Goal: Use online tool/utility: Utilize a website feature to perform a specific function

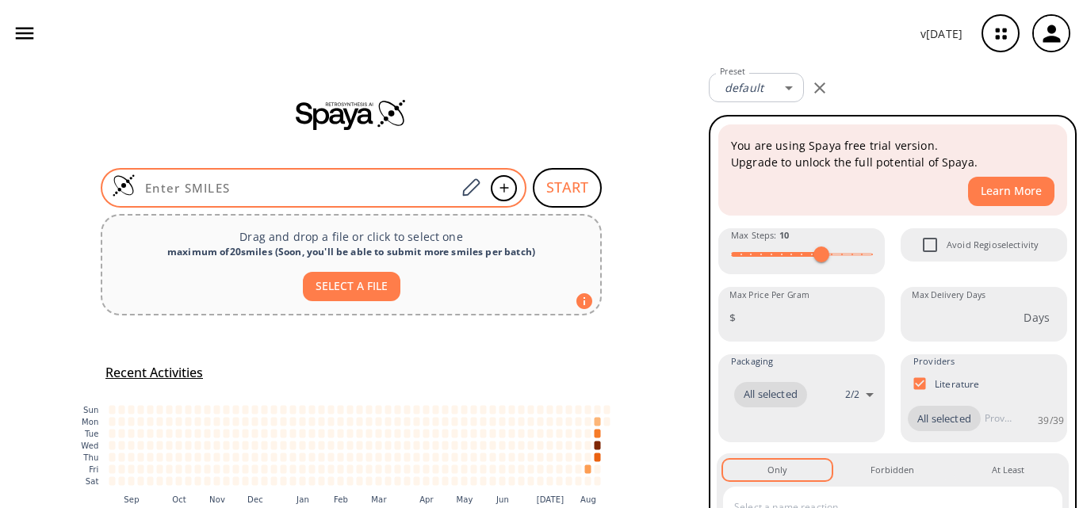
click at [201, 189] on input at bounding box center [296, 188] width 320 height 16
paste input "O=C(OC1=CC=CC=C1)C[N+]2=CC=CC(C(N)=O)=C2"
type input "O=C(OC1=CC=CC=C1)C[N+]2=CC=CC(C(N)=O)=C2"
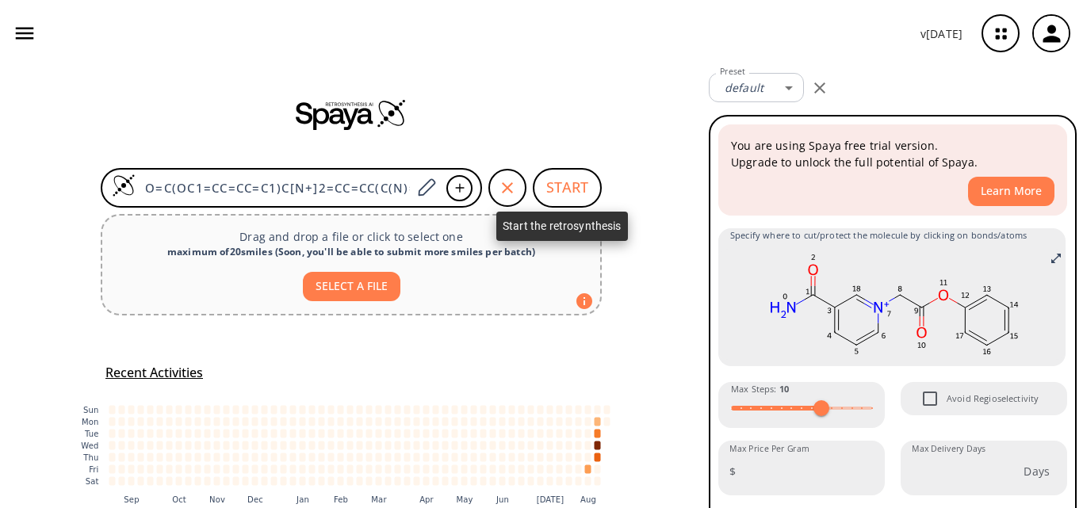
click at [579, 184] on button "START" at bounding box center [567, 188] width 69 height 40
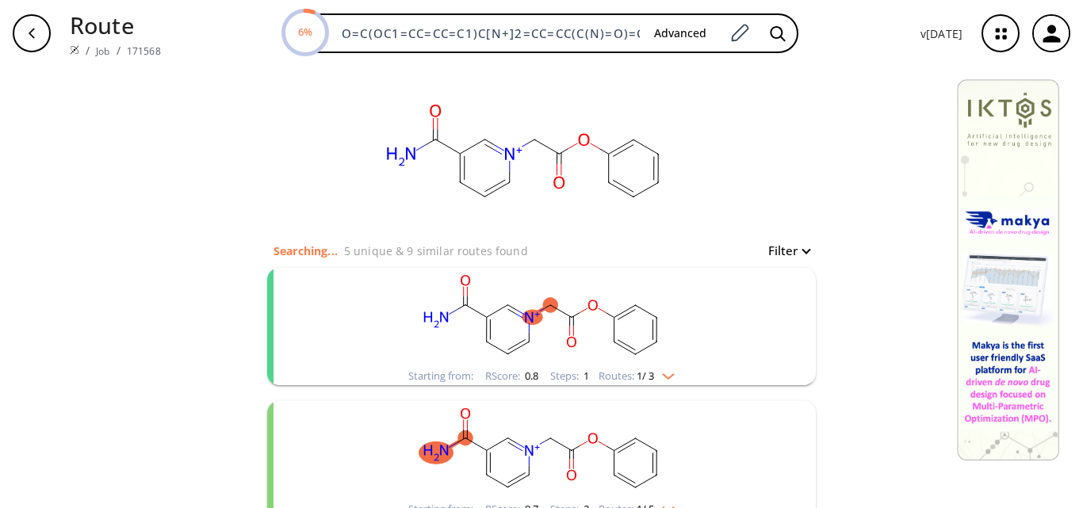
click at [550, 297] on rect "clusters" at bounding box center [541, 317] width 412 height 99
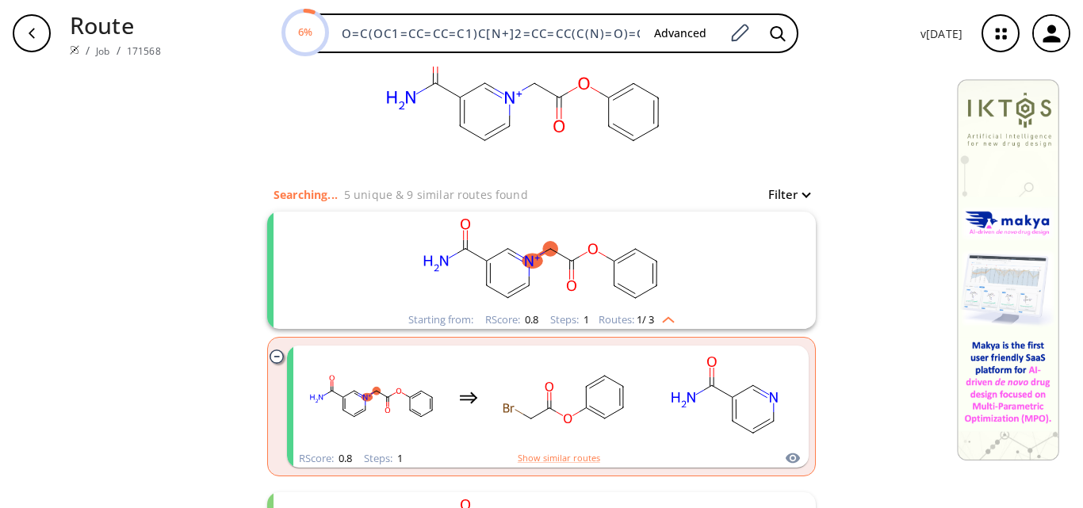
scroll to position [159, 0]
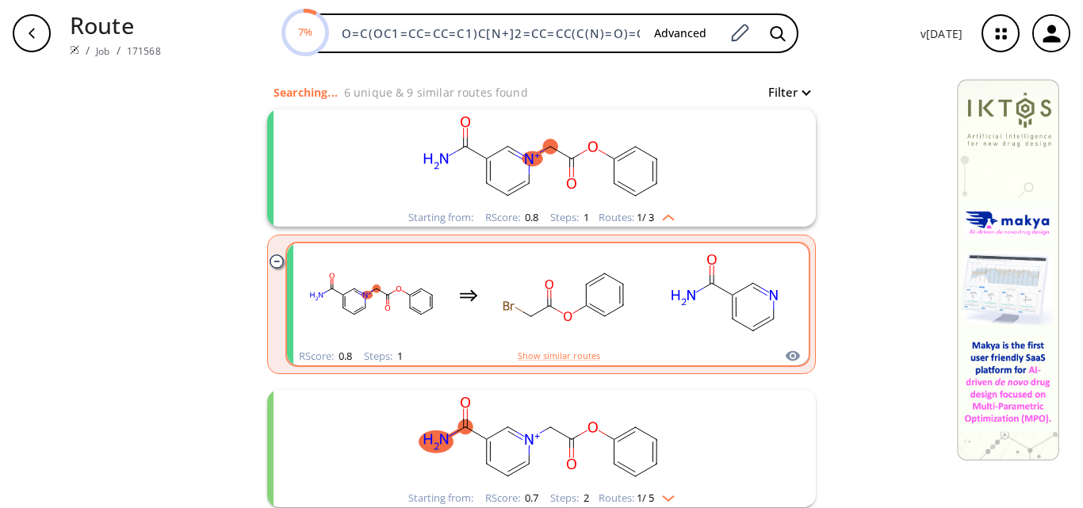
click at [572, 316] on rect "clusters" at bounding box center [565, 295] width 143 height 99
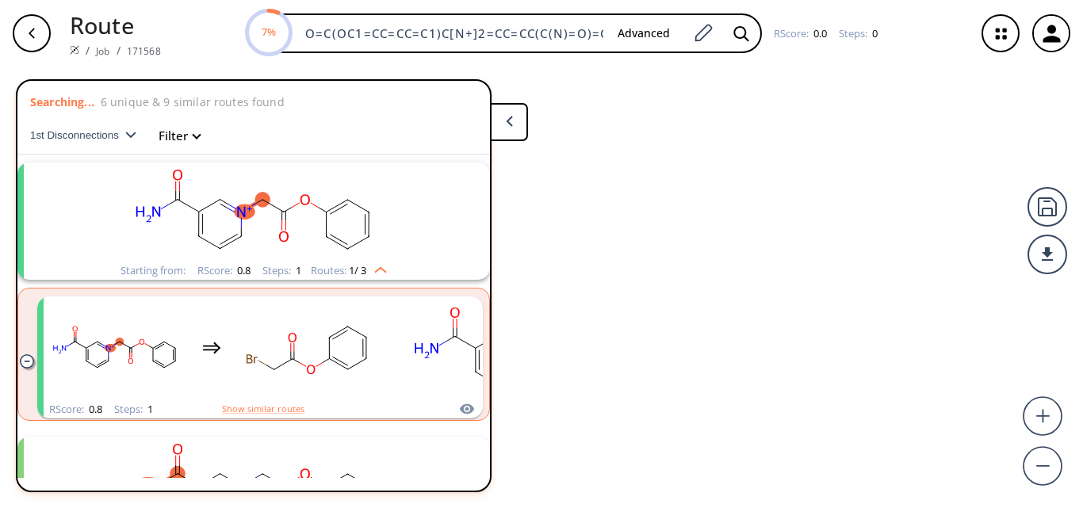
scroll to position [36, 0]
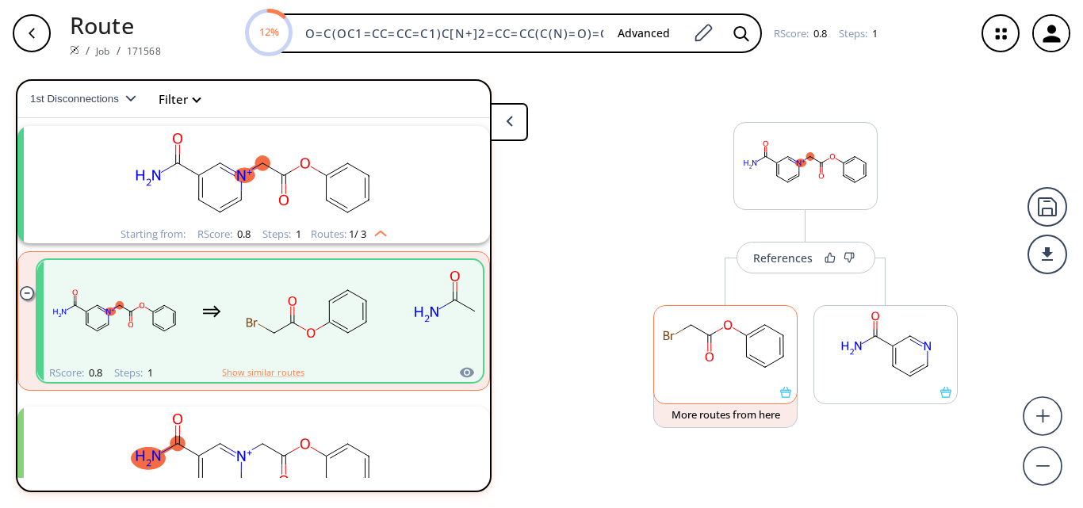
click at [746, 361] on ellipse at bounding box center [747, 356] width 13 height 13
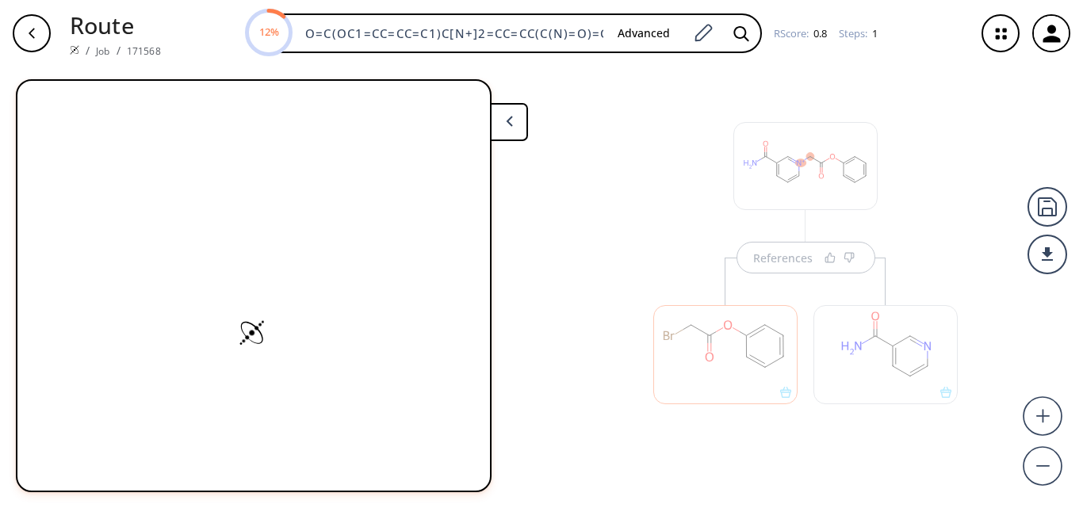
scroll to position [0, 0]
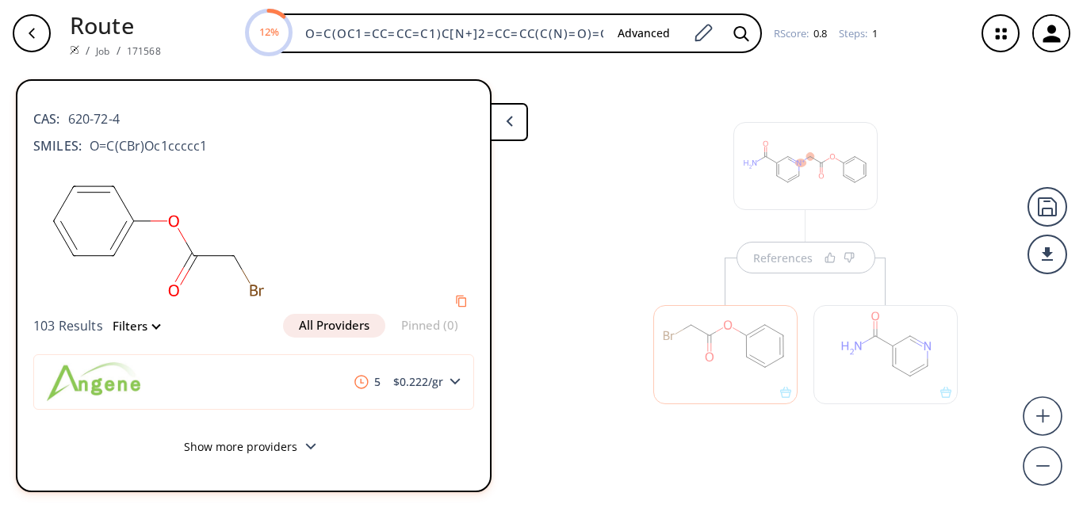
click at [514, 123] on button at bounding box center [509, 122] width 38 height 38
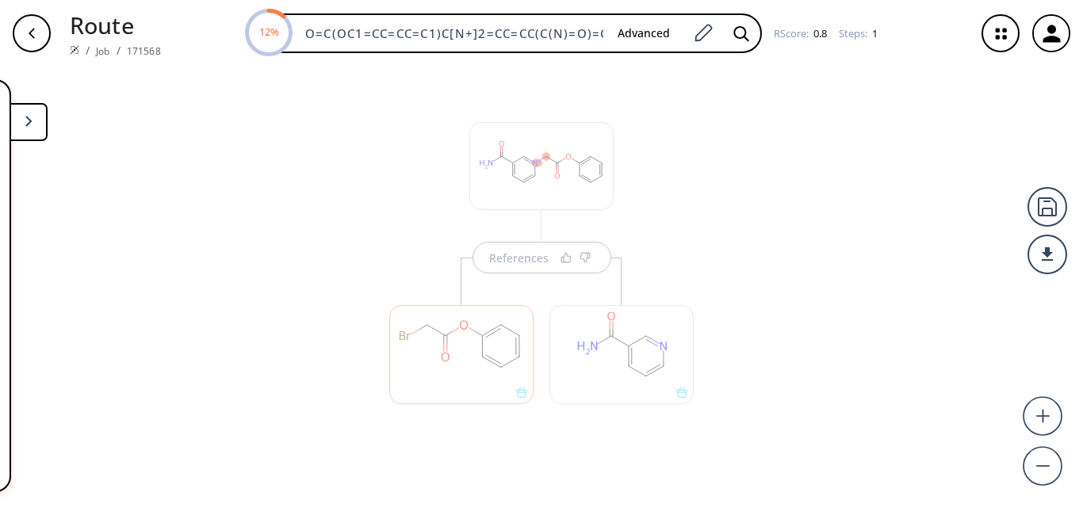
click at [536, 262] on div at bounding box center [461, 347] width 160 height 178
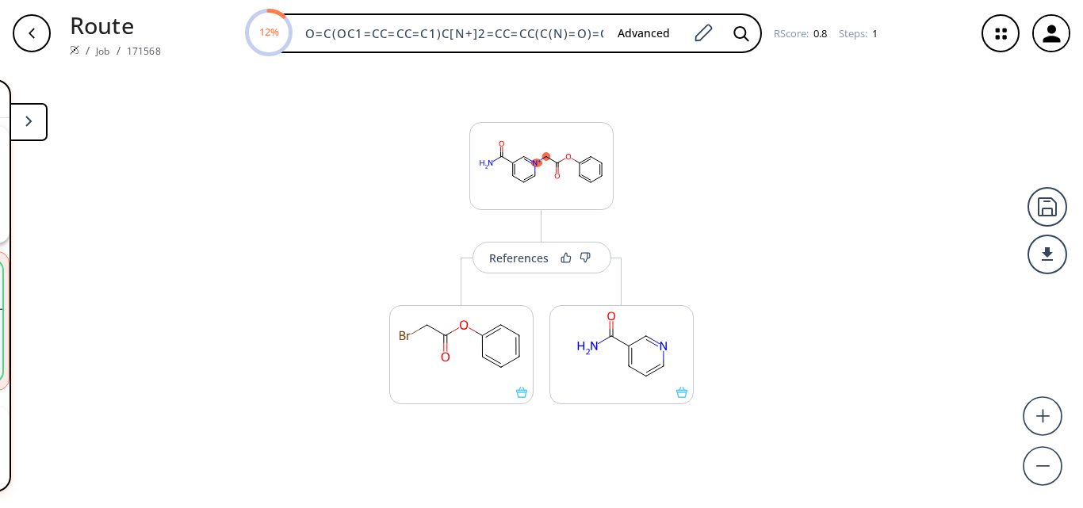
click at [536, 262] on div "References" at bounding box center [518, 258] width 59 height 10
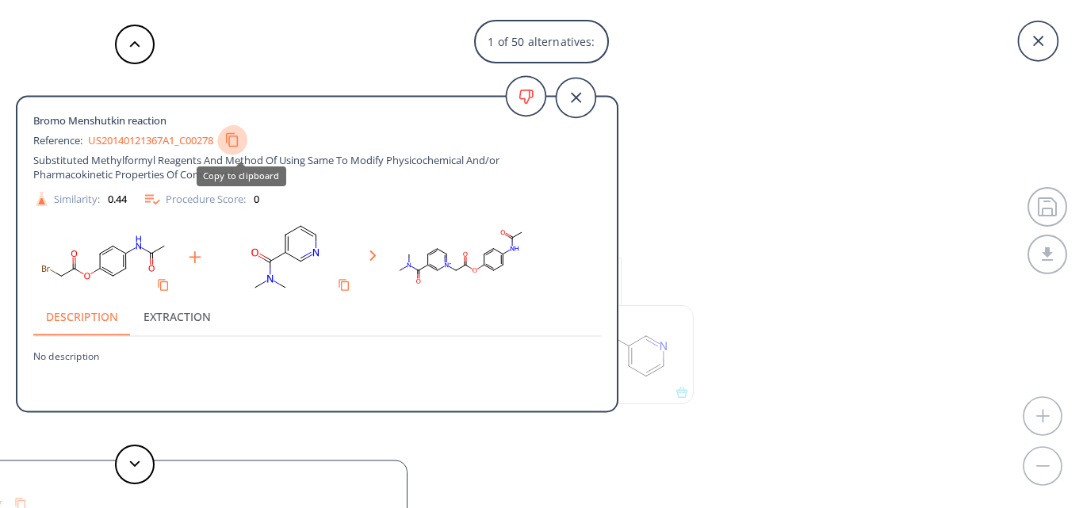
click at [239, 136] on icon "Copy to clipboard" at bounding box center [231, 139] width 15 height 15
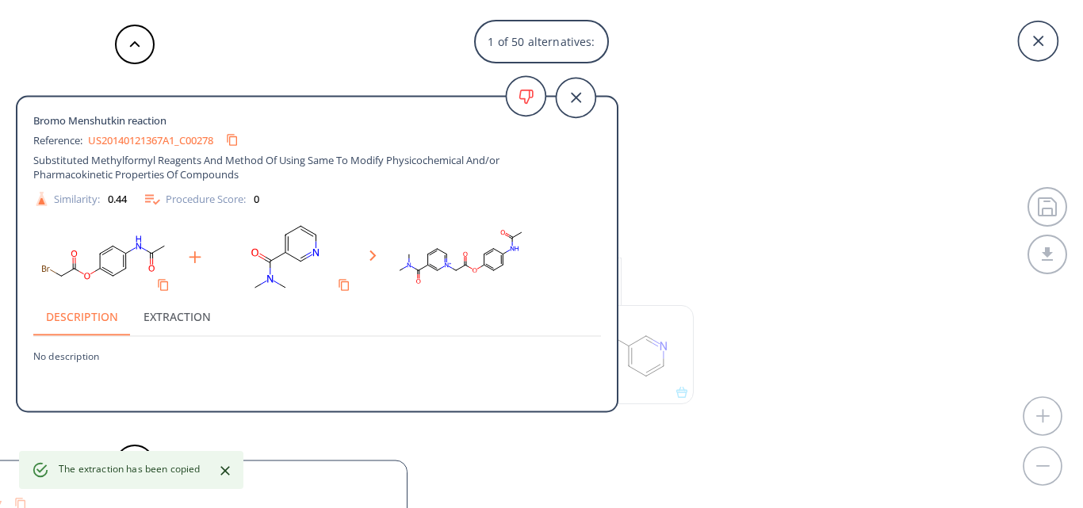
click at [229, 471] on icon "Close" at bounding box center [225, 471] width 16 height 16
click at [140, 469] on button at bounding box center [135, 465] width 40 height 40
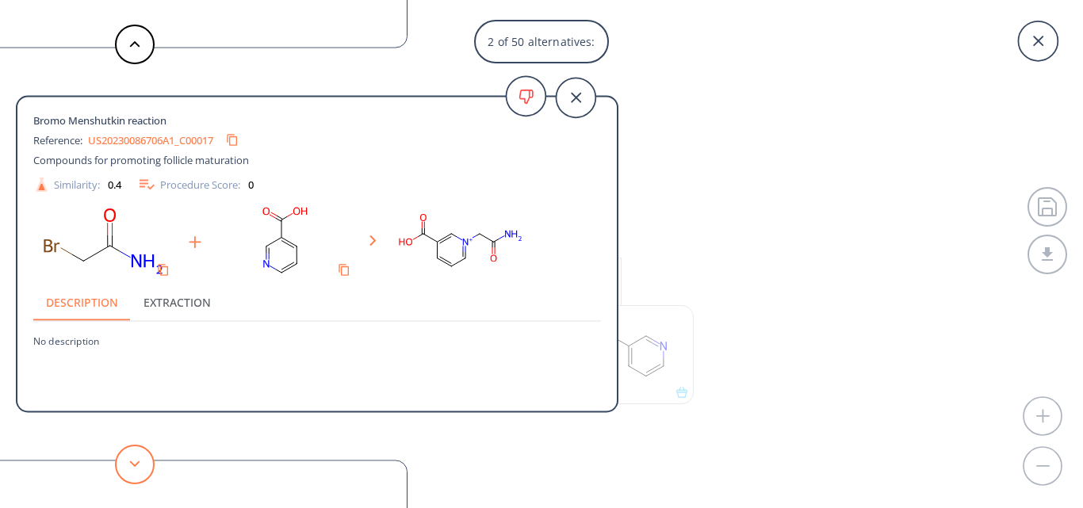
click at [140, 470] on button at bounding box center [135, 465] width 40 height 40
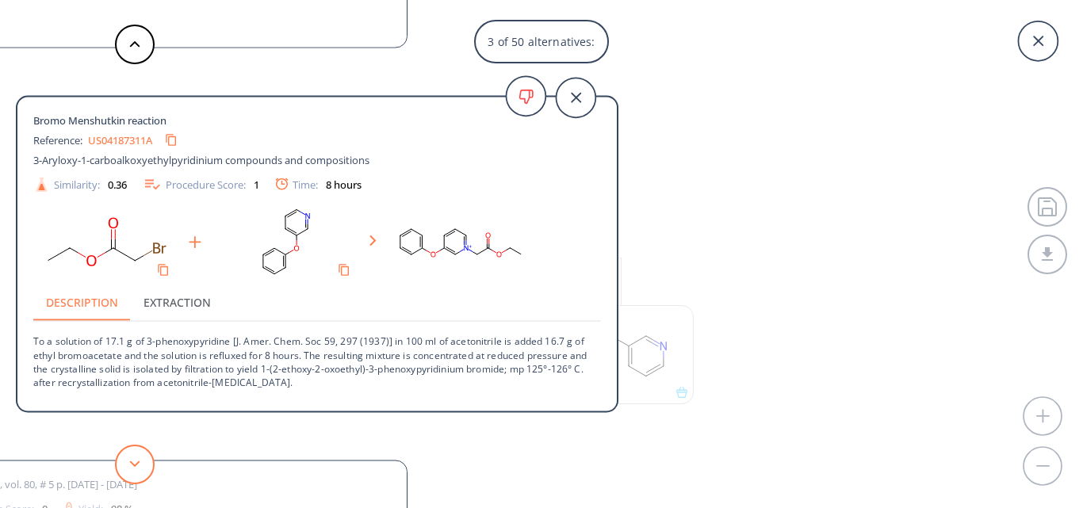
click at [140, 470] on button at bounding box center [135, 465] width 40 height 40
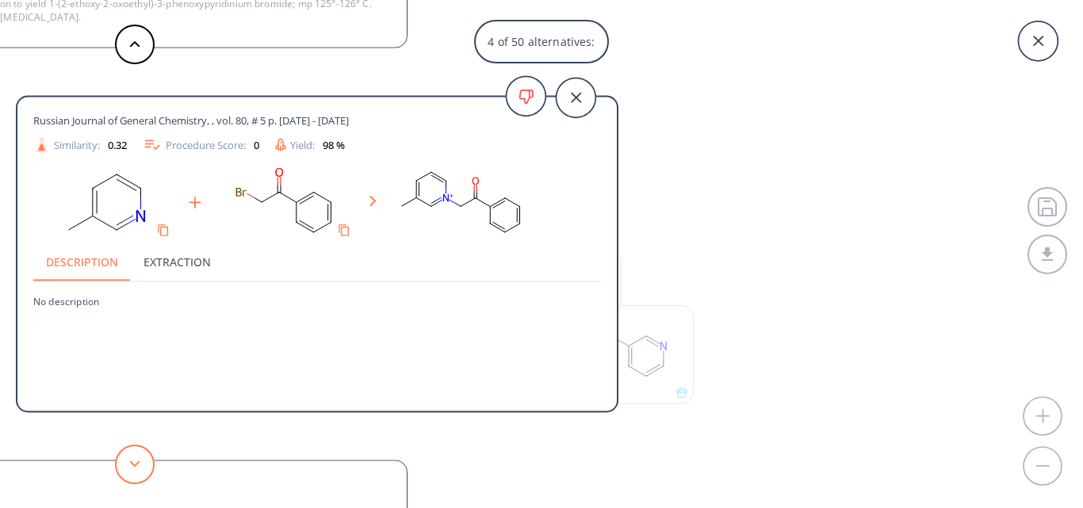
click at [140, 470] on button at bounding box center [135, 465] width 40 height 40
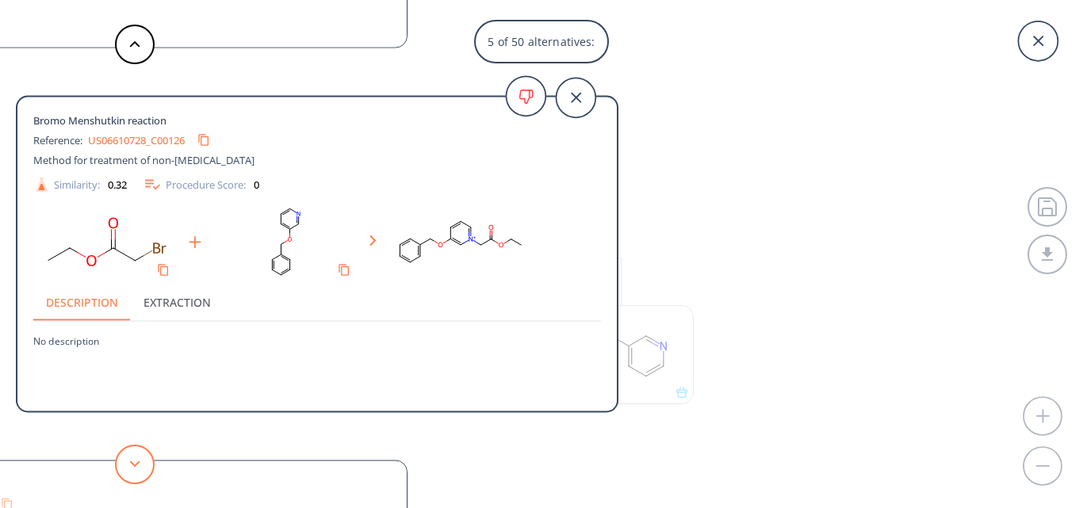
click at [140, 470] on button at bounding box center [135, 465] width 40 height 40
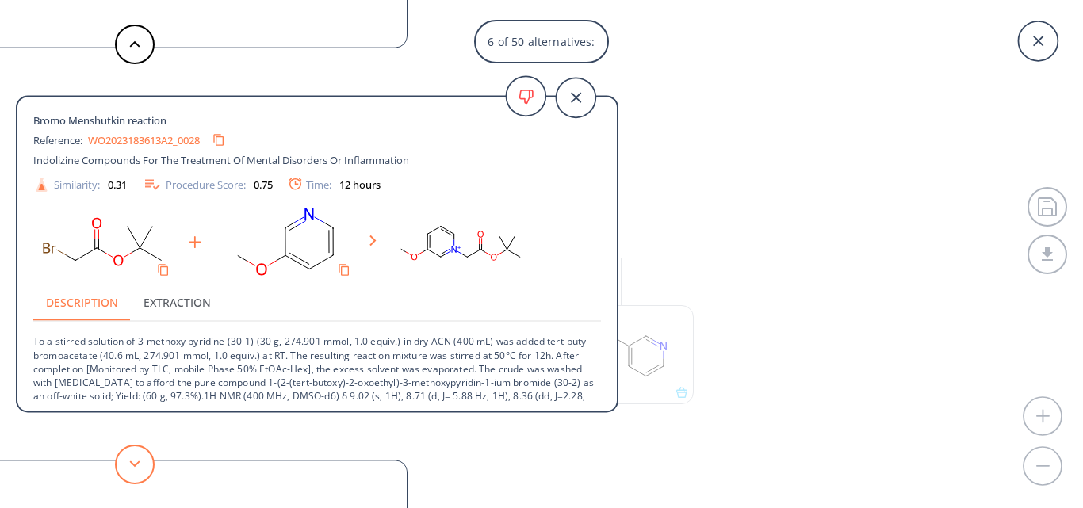
click at [140, 470] on button at bounding box center [135, 465] width 40 height 40
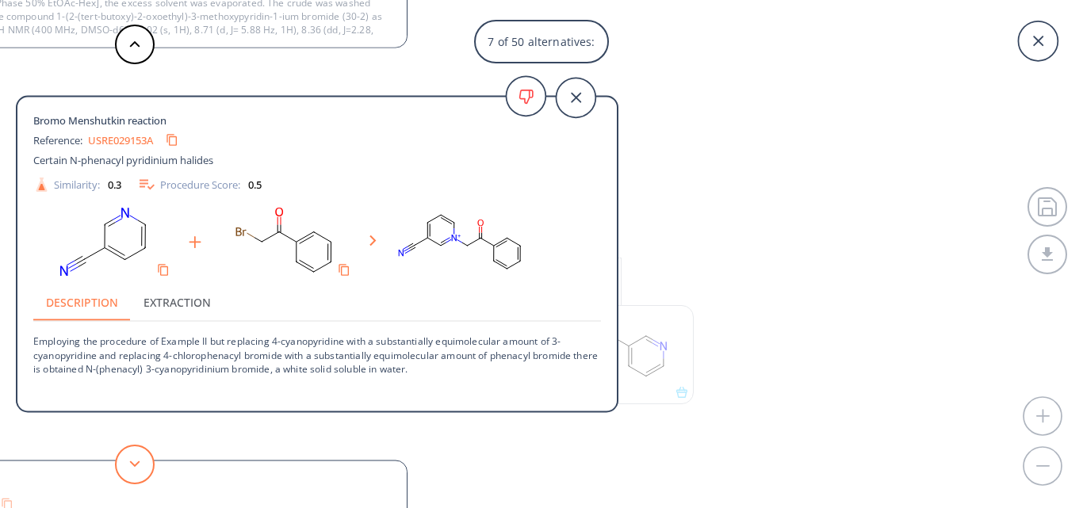
click at [140, 470] on button at bounding box center [135, 465] width 40 height 40
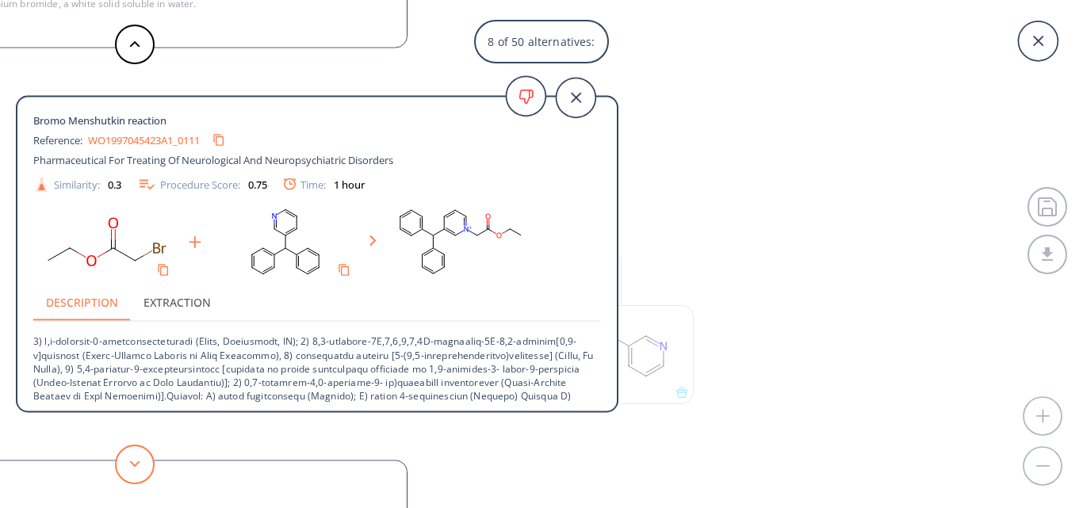
click at [140, 470] on button at bounding box center [135, 465] width 40 height 40
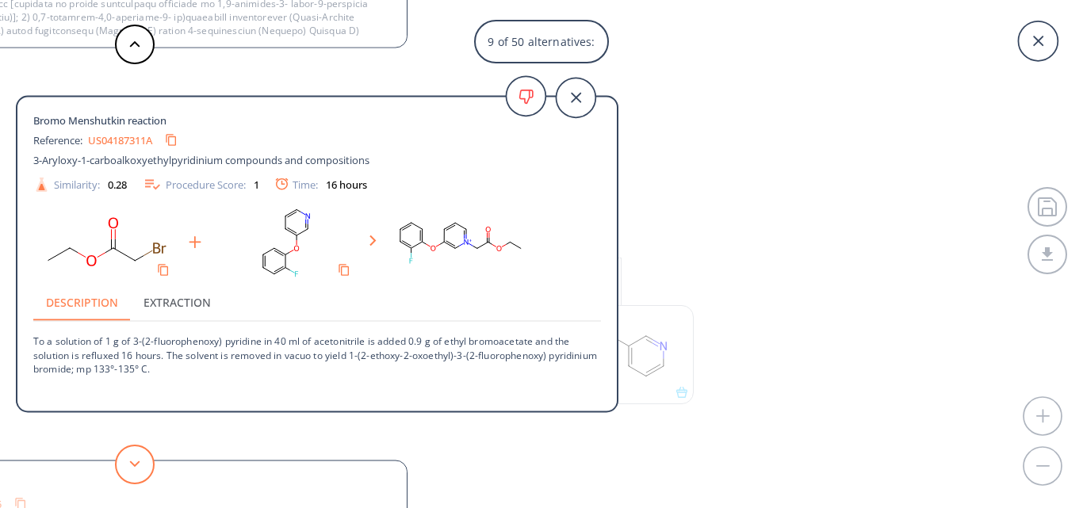
click at [140, 470] on button at bounding box center [135, 465] width 40 height 40
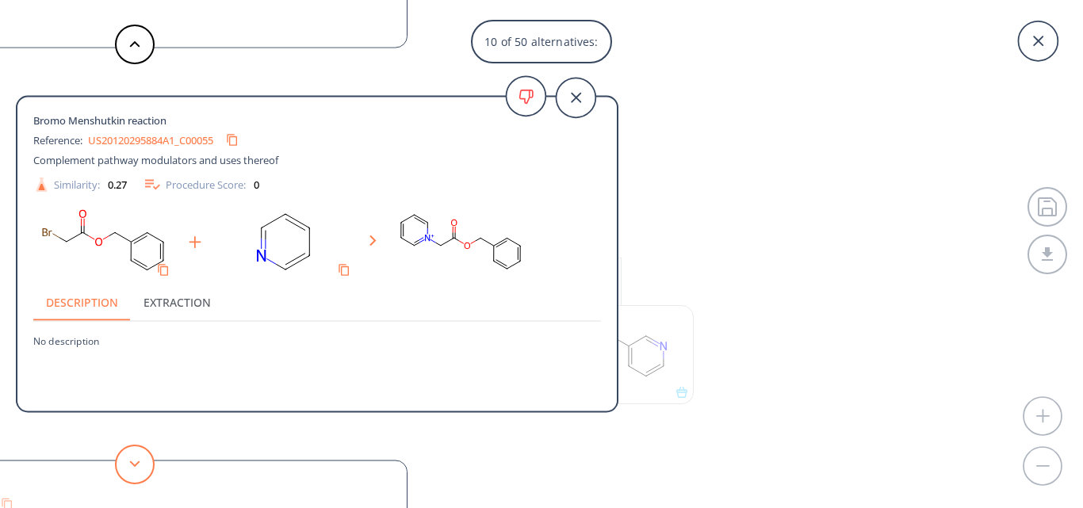
click at [140, 470] on button at bounding box center [135, 465] width 40 height 40
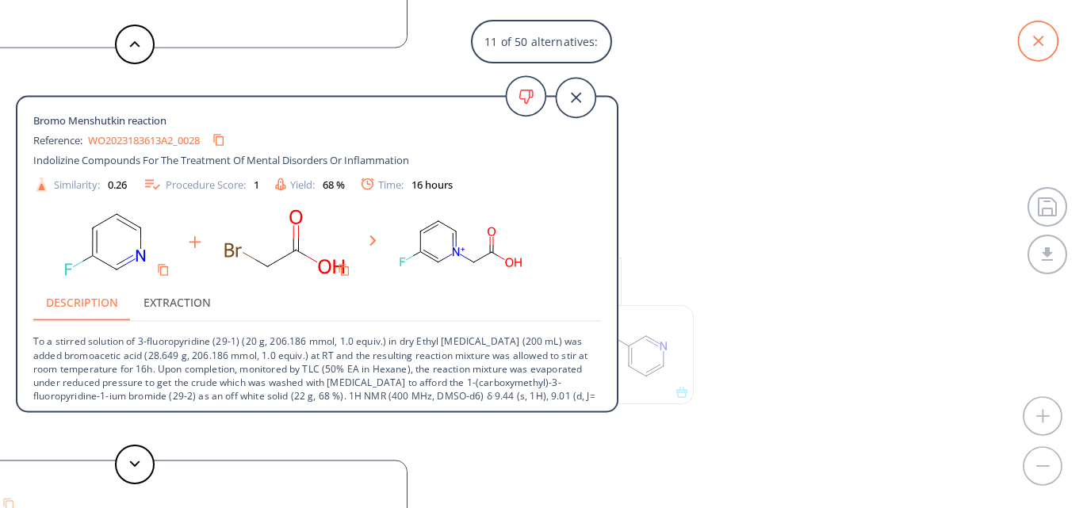
drag, startPoint x: 1024, startPoint y: 40, endPoint x: 1013, endPoint y: 40, distance: 11.9
click at [1024, 40] on icon at bounding box center [1038, 41] width 40 height 40
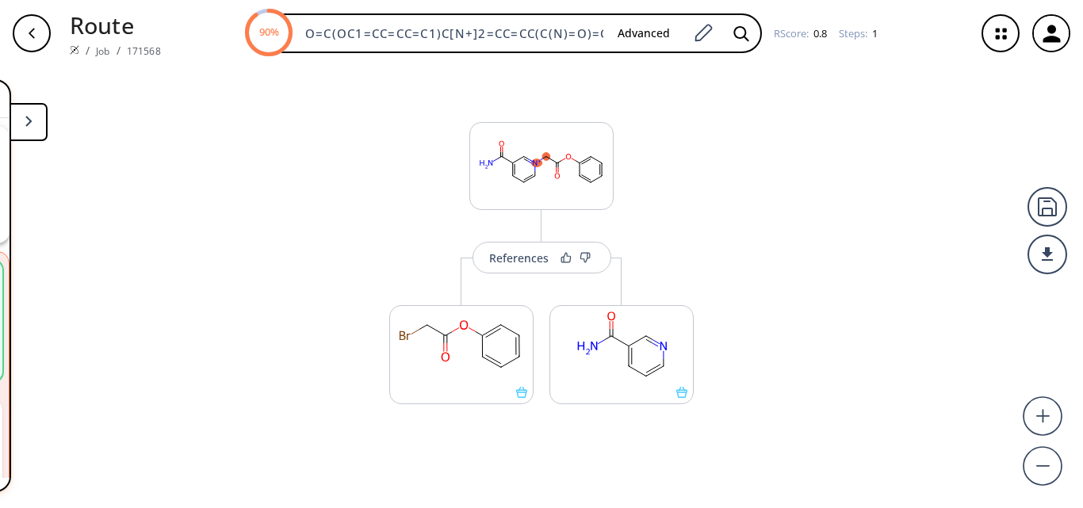
scroll to position [0, 10]
drag, startPoint x: 307, startPoint y: 33, endPoint x: 783, endPoint y: 49, distance: 476.0
click at [783, 49] on div "90% O=C(OC1=CC=CC=C1)C[N+]2=CC=CC(C(N)=O)=C2 Advanced RScore : 0.8 Steps : 1" at bounding box center [568, 33] width 789 height 40
paste input "ClCOC(CC)=O"
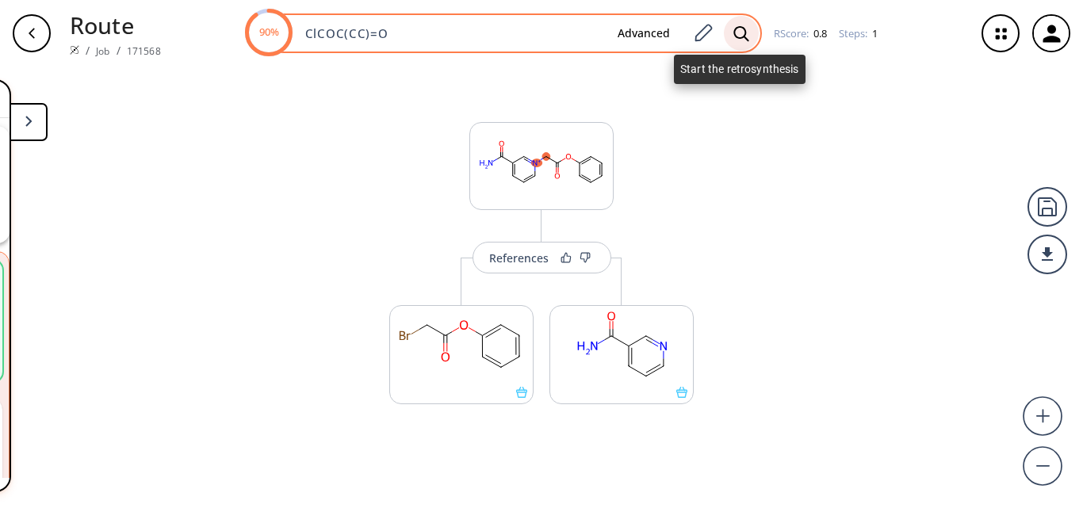
type input "ClCOC(CC)=O"
click at [733, 36] on icon at bounding box center [741, 33] width 16 height 17
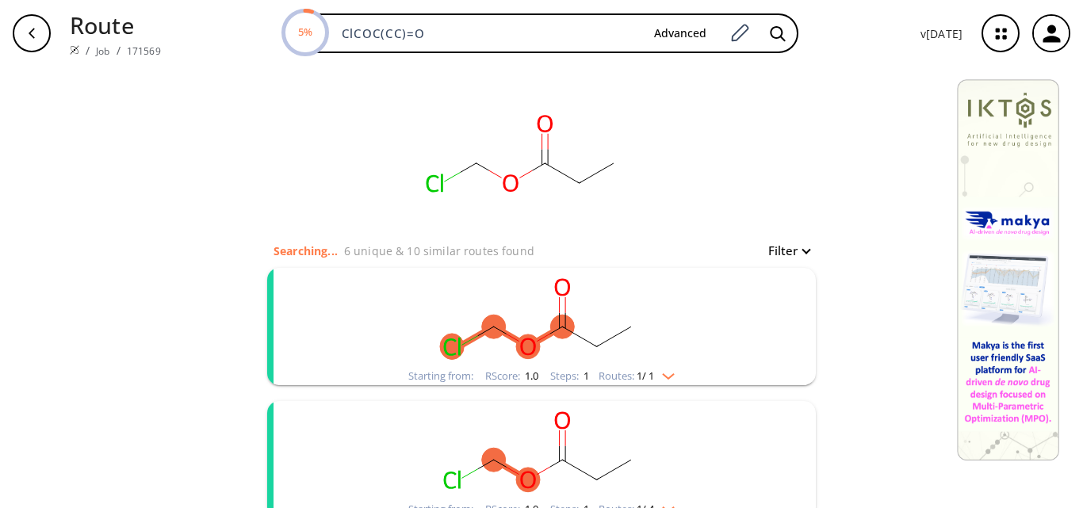
click at [634, 327] on ellipse "clusters" at bounding box center [631, 327] width 24 height 24
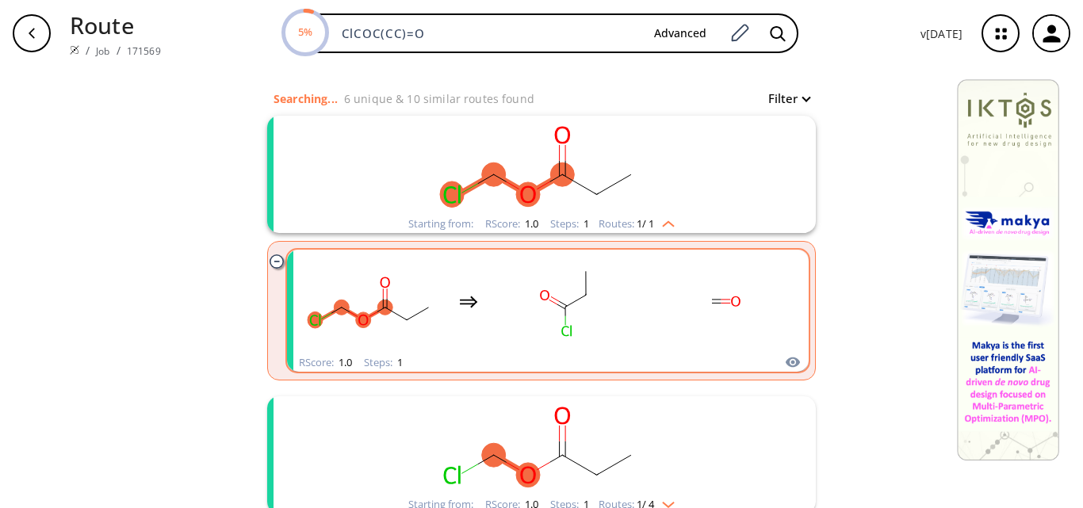
scroll to position [159, 0]
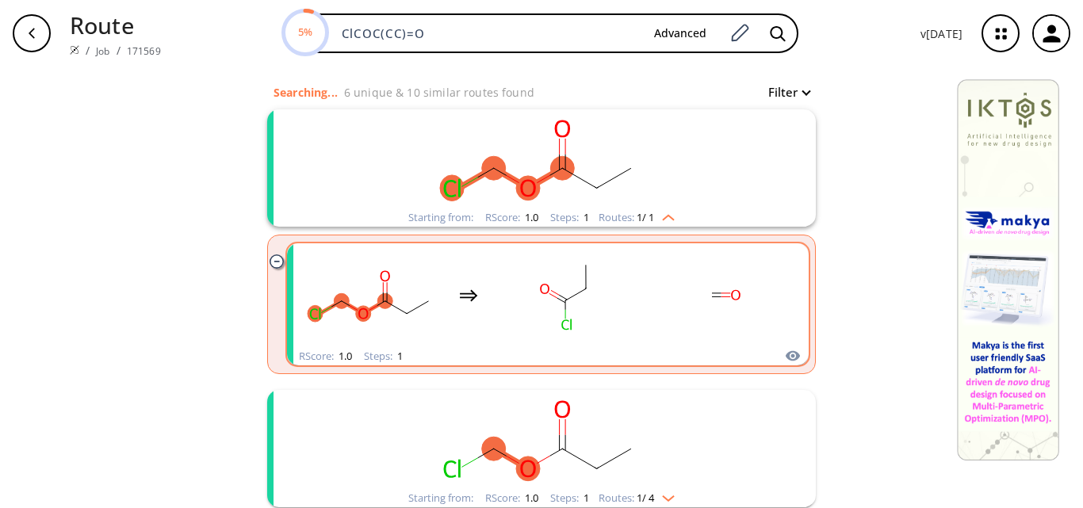
click at [619, 320] on rect "clusters" at bounding box center [565, 295] width 143 height 99
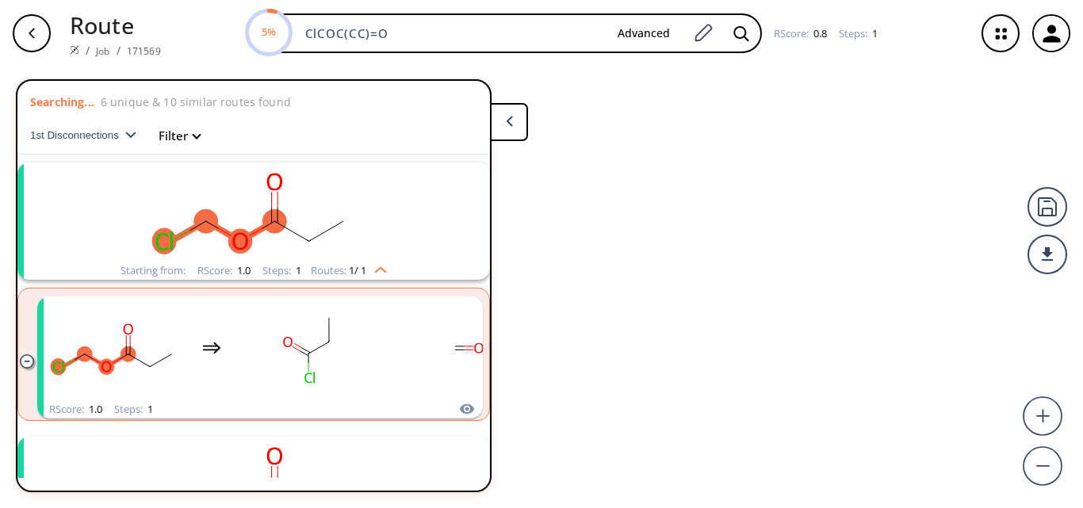
scroll to position [36, 0]
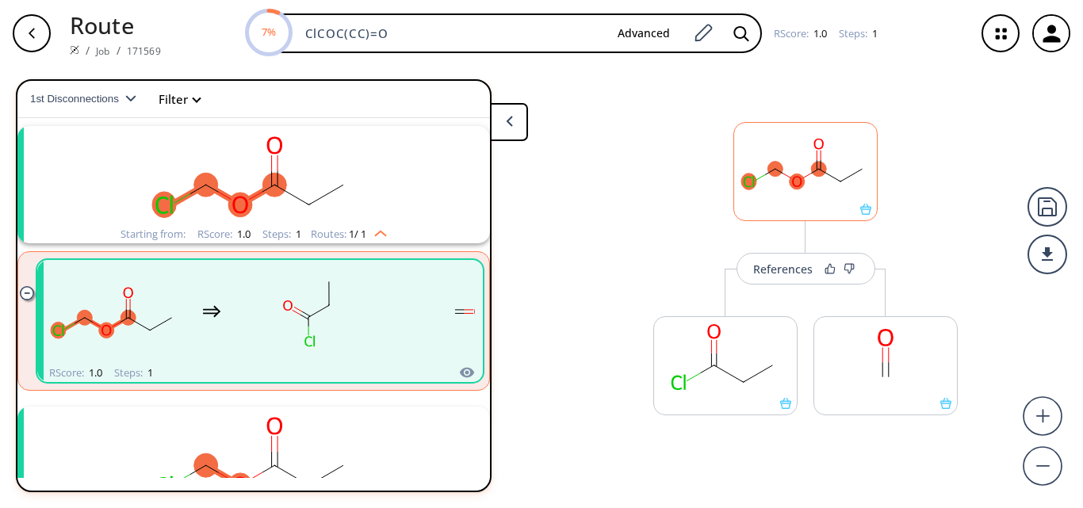
click at [867, 217] on div at bounding box center [805, 171] width 144 height 99
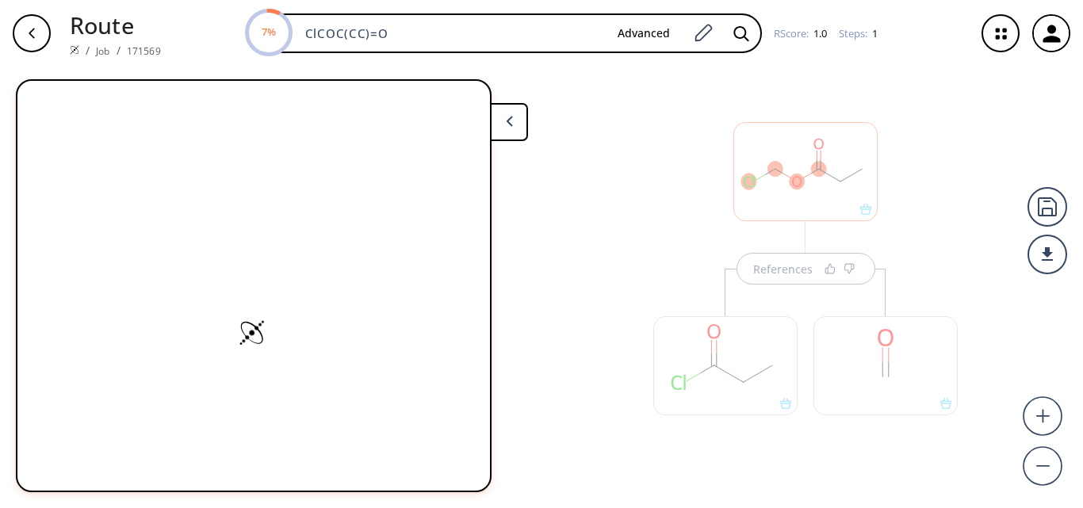
scroll to position [0, 0]
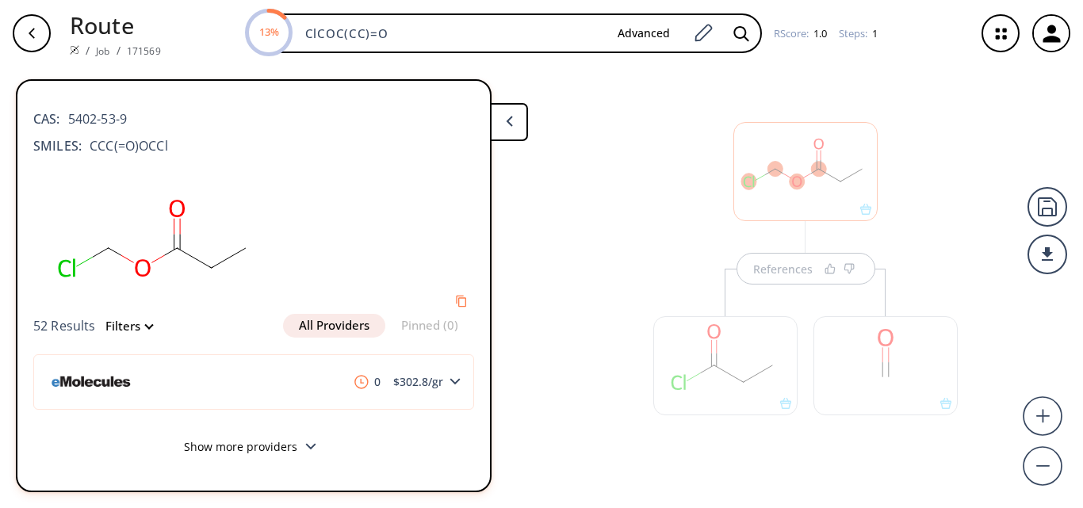
click at [206, 451] on button "Show more providers" at bounding box center [253, 449] width 441 height 37
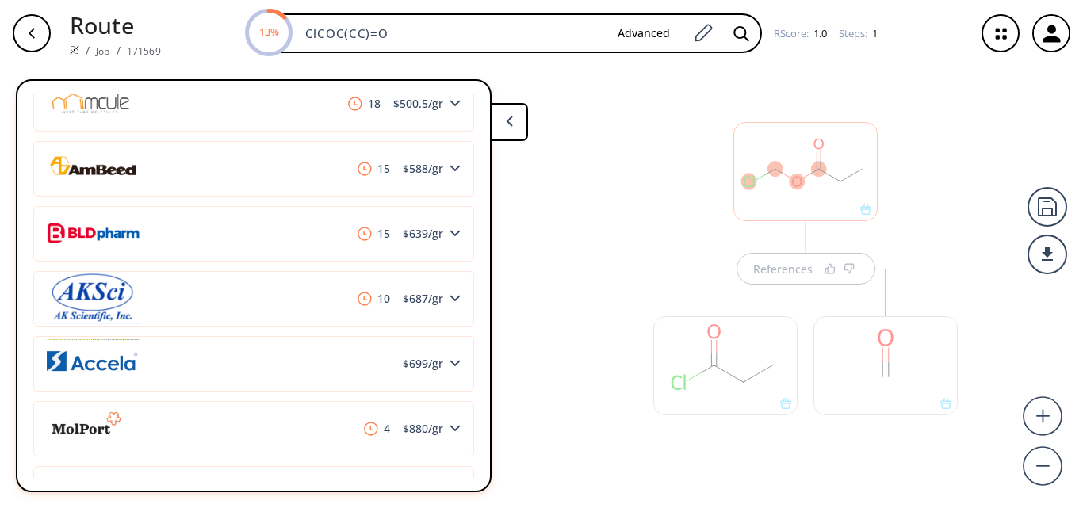
scroll to position [476, 0]
